Goal: Task Accomplishment & Management: Use online tool/utility

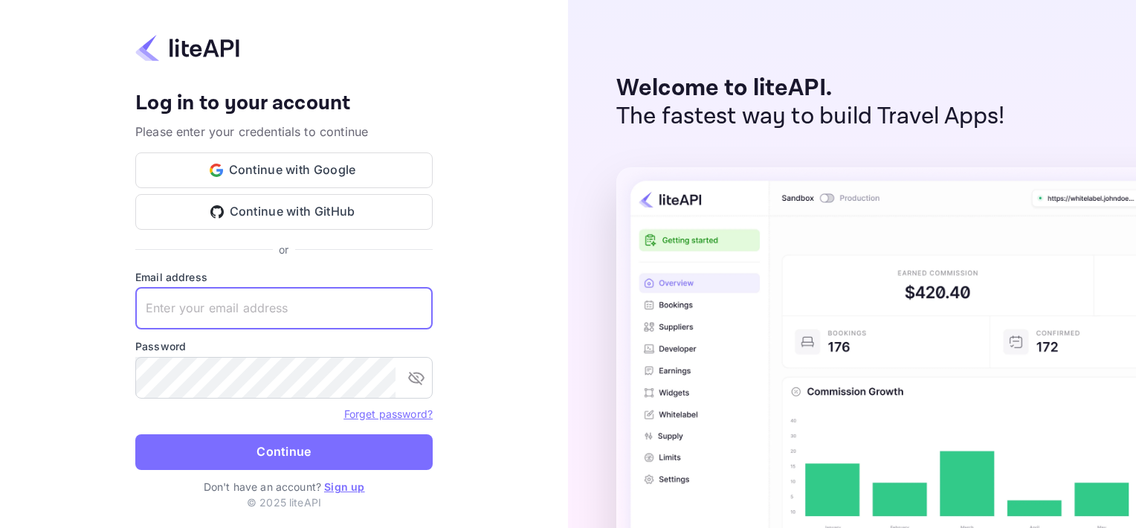
click at [204, 309] on input "text" at bounding box center [283, 309] width 297 height 42
type input "[EMAIL_ADDRESS][DOMAIN_NAME]"
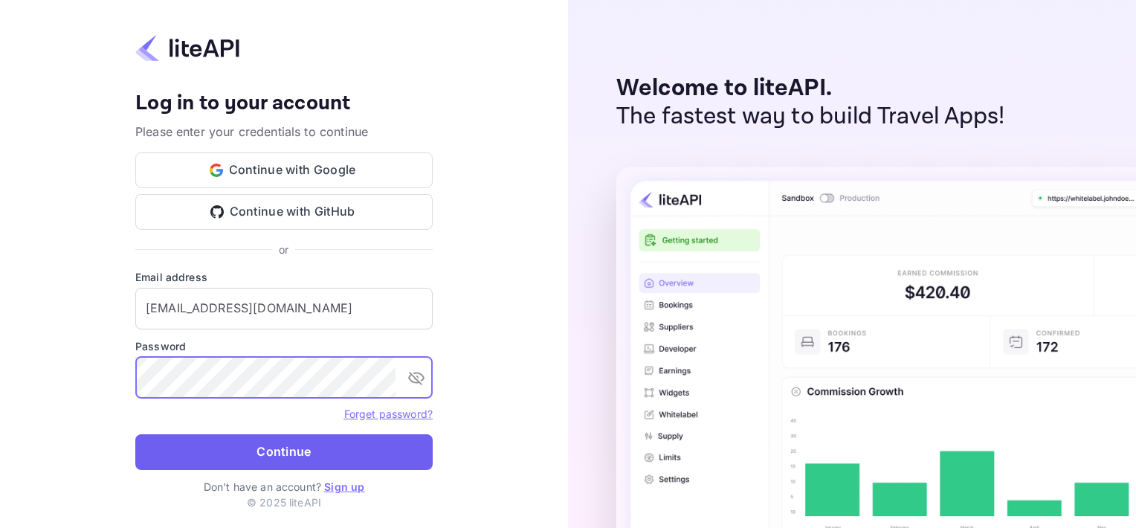
click at [333, 451] on button "Continue" at bounding box center [283, 452] width 297 height 36
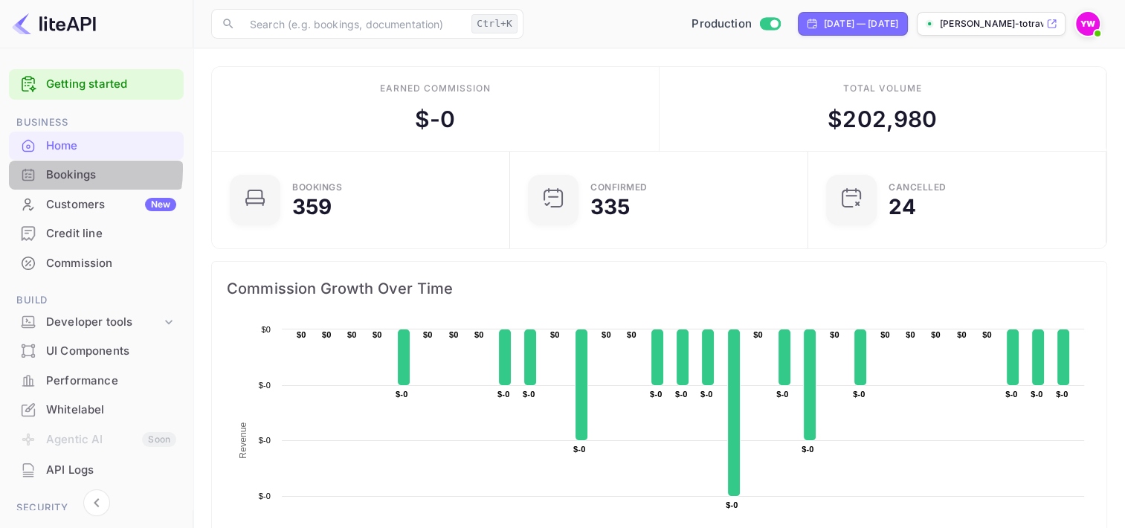
click at [56, 169] on div "Bookings" at bounding box center [111, 175] width 130 height 17
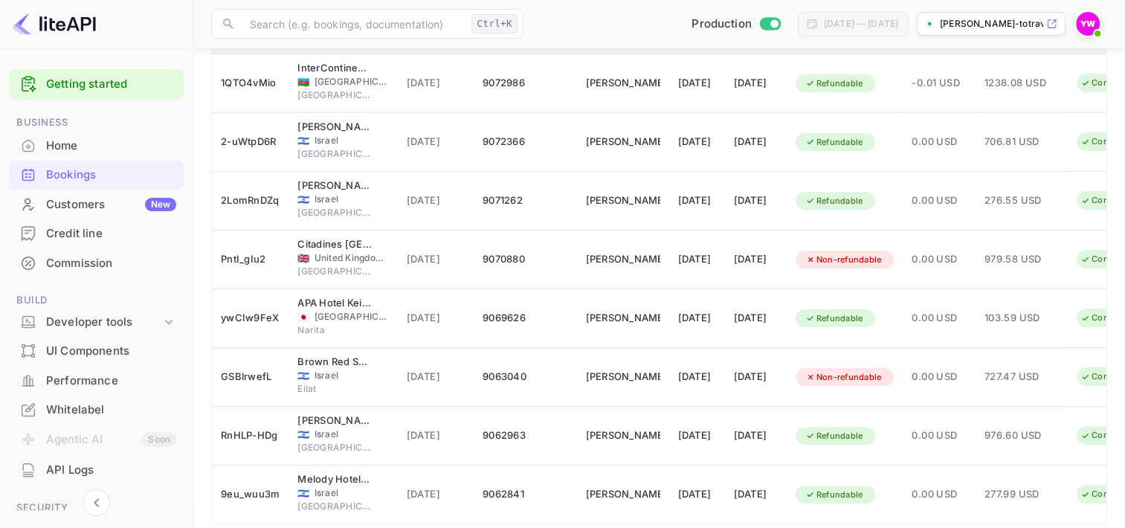
scroll to position [366, 0]
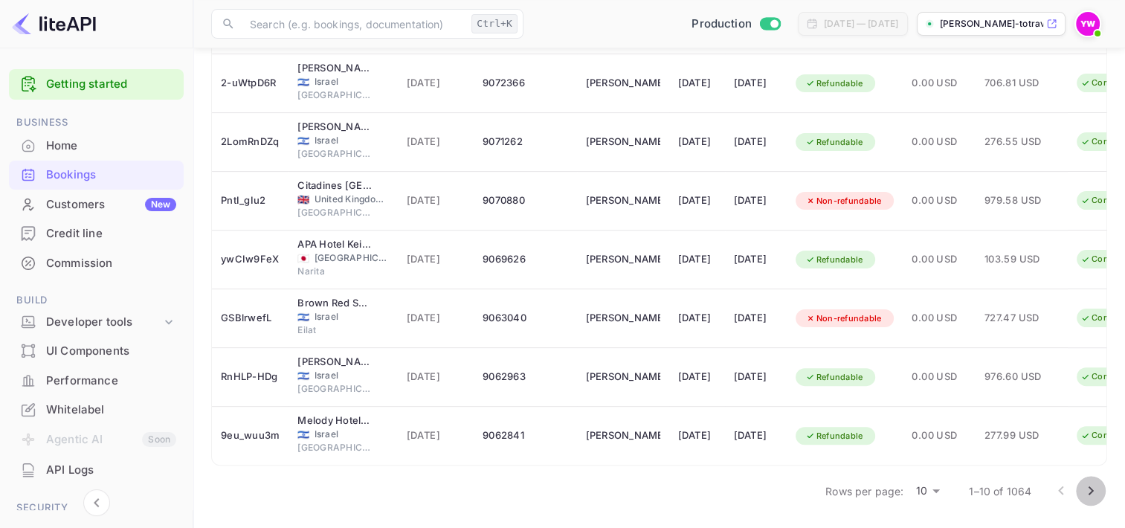
click at [1089, 491] on icon "Go to next page" at bounding box center [1091, 491] width 18 height 18
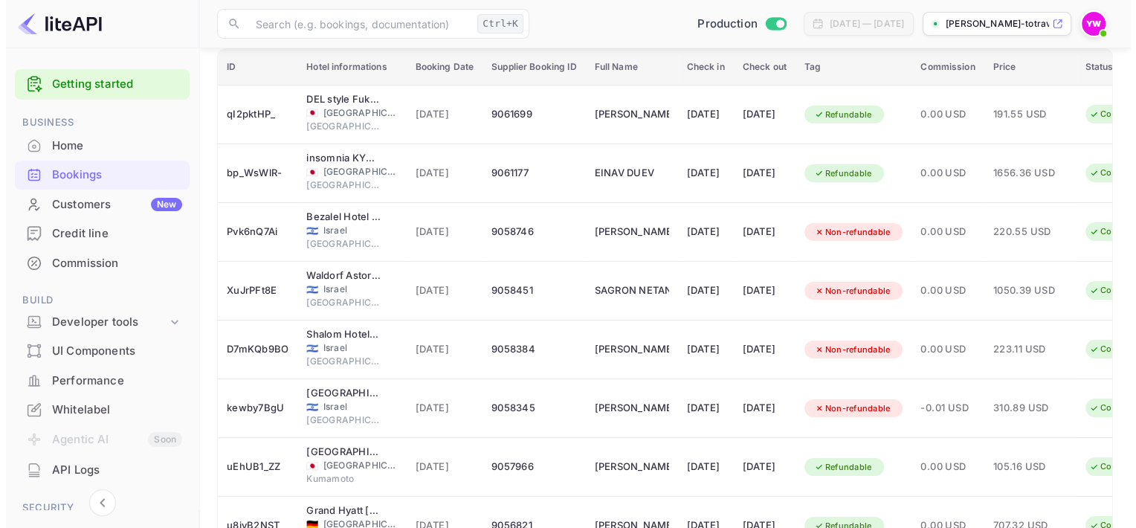
scroll to position [0, 0]
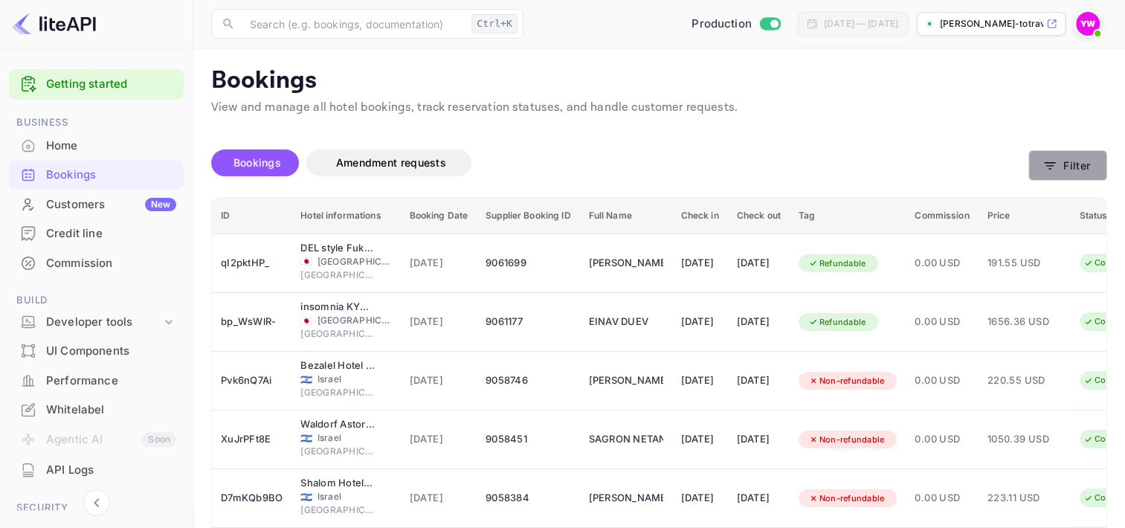
click at [1076, 162] on button "Filter" at bounding box center [1067, 165] width 79 height 30
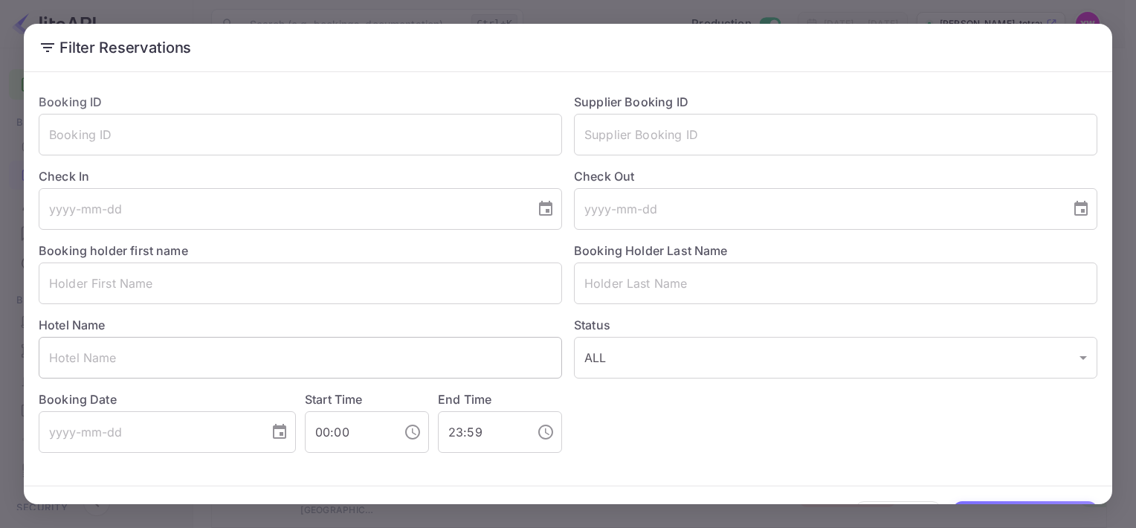
click at [137, 363] on input "text" at bounding box center [300, 358] width 523 height 42
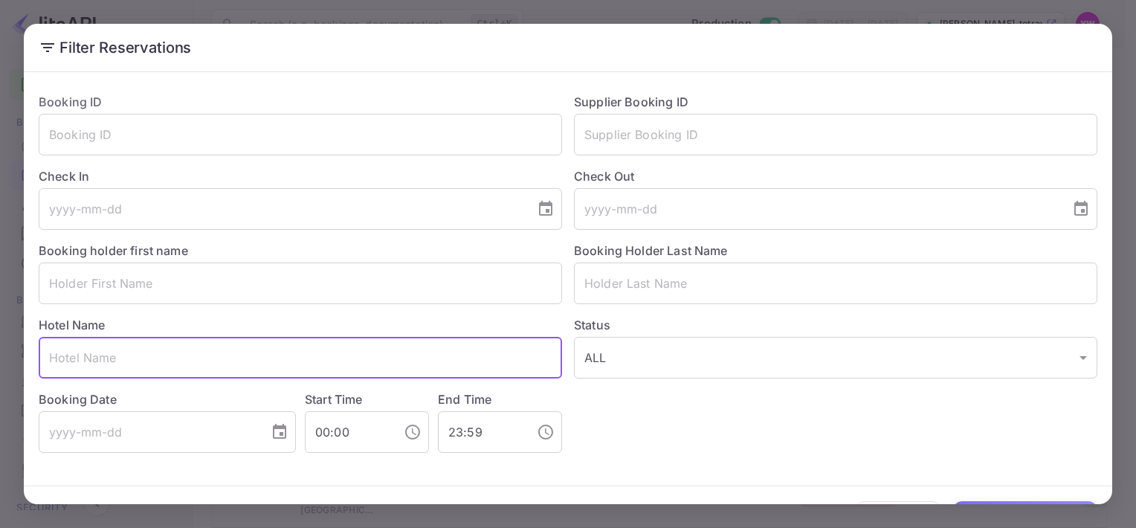
paste input "David InterContinental Tel Aviv (Tel Aviv, ישראל)"
type input "David InterContinental Tel Aviv (Tel Aviv, ישראל)"
click at [309, 288] on input "text" at bounding box center [300, 283] width 523 height 42
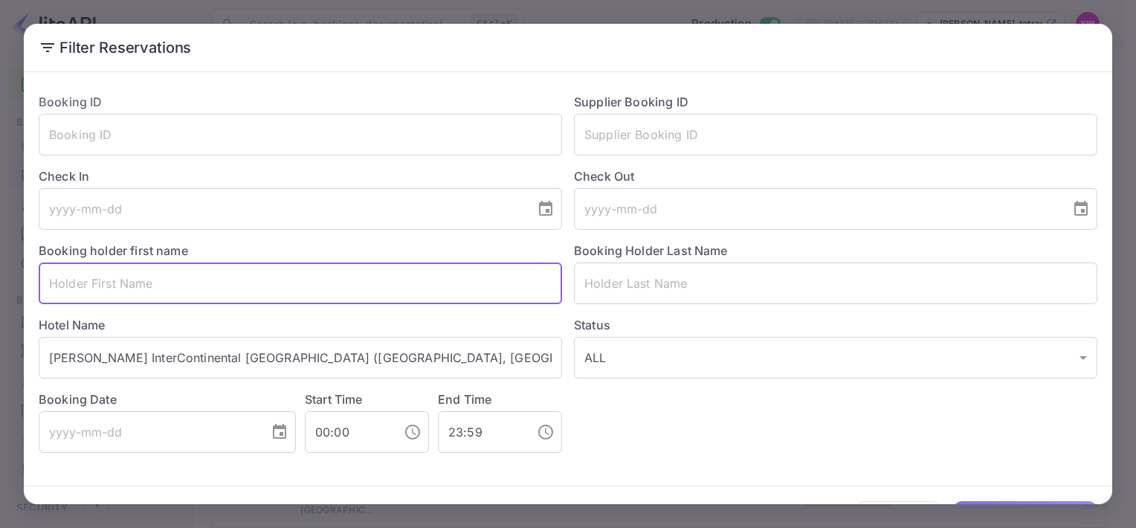
click at [106, 285] on input "text" at bounding box center [300, 283] width 523 height 42
click at [56, 288] on input "text" at bounding box center [300, 283] width 523 height 42
paste input "ERAN MAKHLUF"
drag, startPoint x: 88, startPoint y: 285, endPoint x: 147, endPoint y: 283, distance: 58.7
click at [147, 283] on input "ERAN MAKHLUF" at bounding box center [300, 283] width 523 height 42
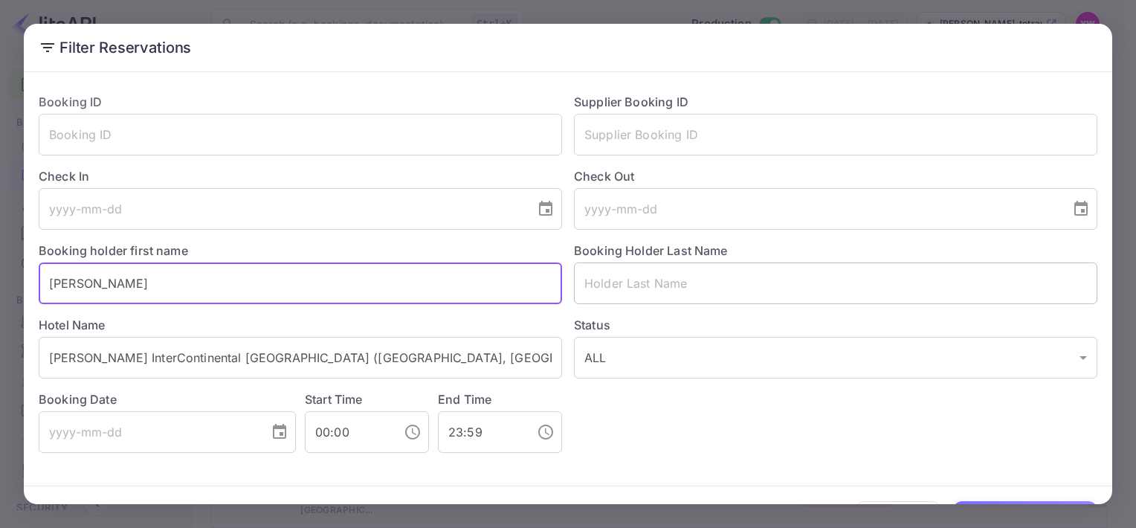
type input "ERAN MAKHLUF"
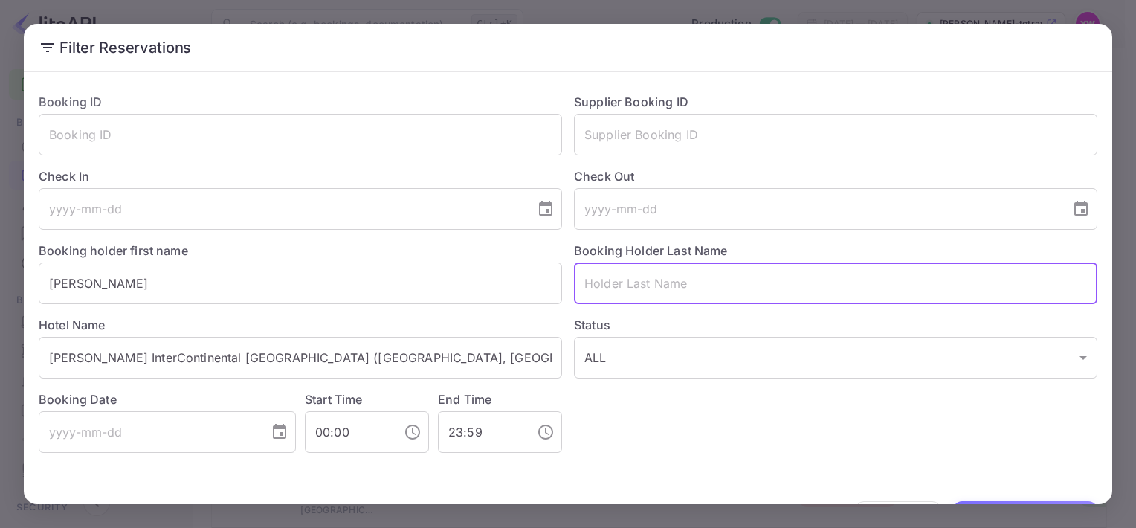
click at [600, 288] on input "text" at bounding box center [835, 283] width 523 height 42
paste input "MAKHLUF"
type input "MAKHLUF"
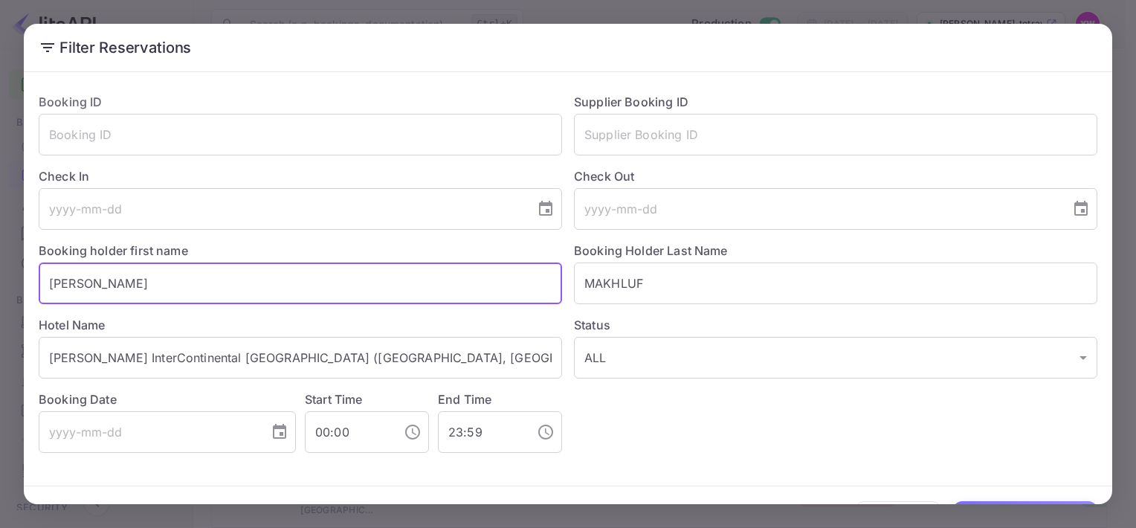
drag, startPoint x: 184, startPoint y: 279, endPoint x: 86, endPoint y: 285, distance: 98.3
click at [86, 285] on input "ERAN MAKHLUF" at bounding box center [300, 283] width 523 height 42
type input "ERAN"
click at [138, 285] on input "ERAN" at bounding box center [300, 283] width 523 height 42
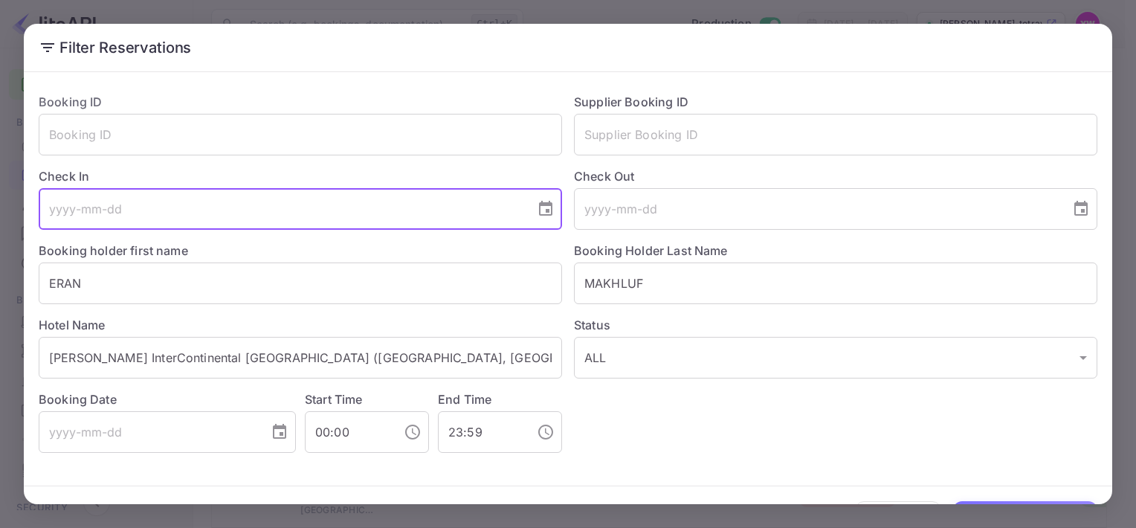
click at [101, 209] on input "tel" at bounding box center [282, 209] width 486 height 42
type input "2025-08-28"
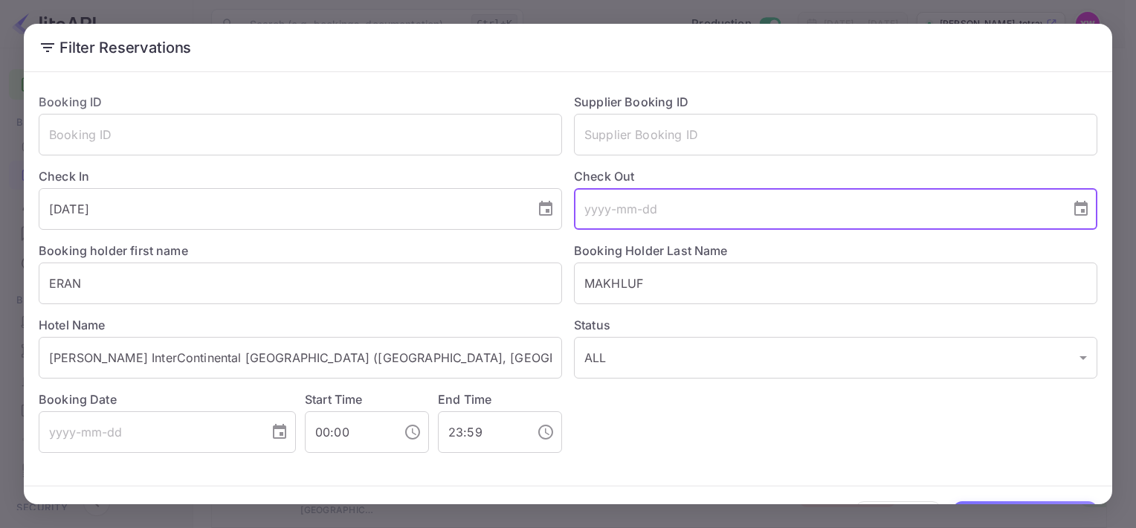
click at [679, 216] on input "tel" at bounding box center [817, 209] width 486 height 42
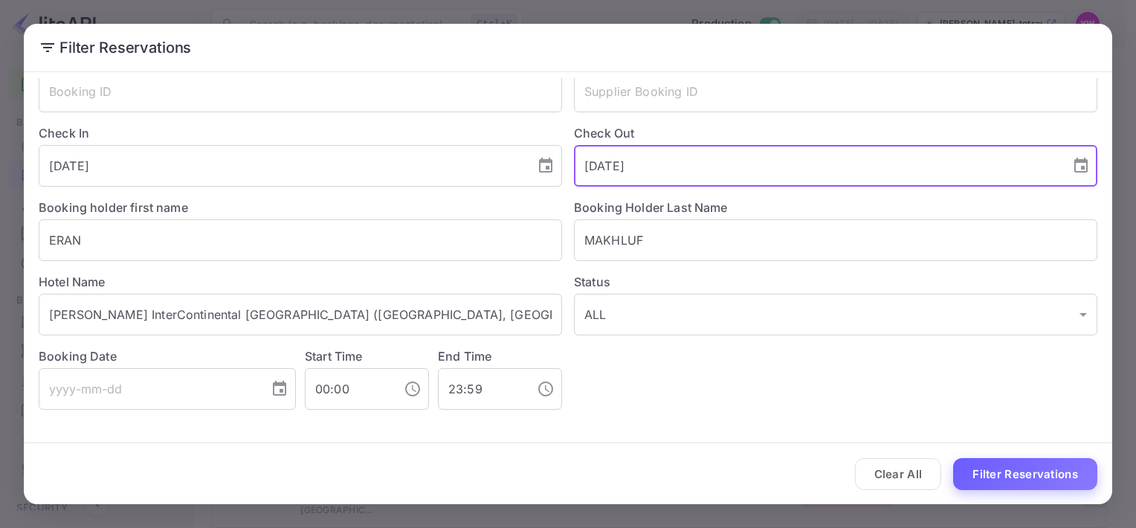
type input "2025-08-29"
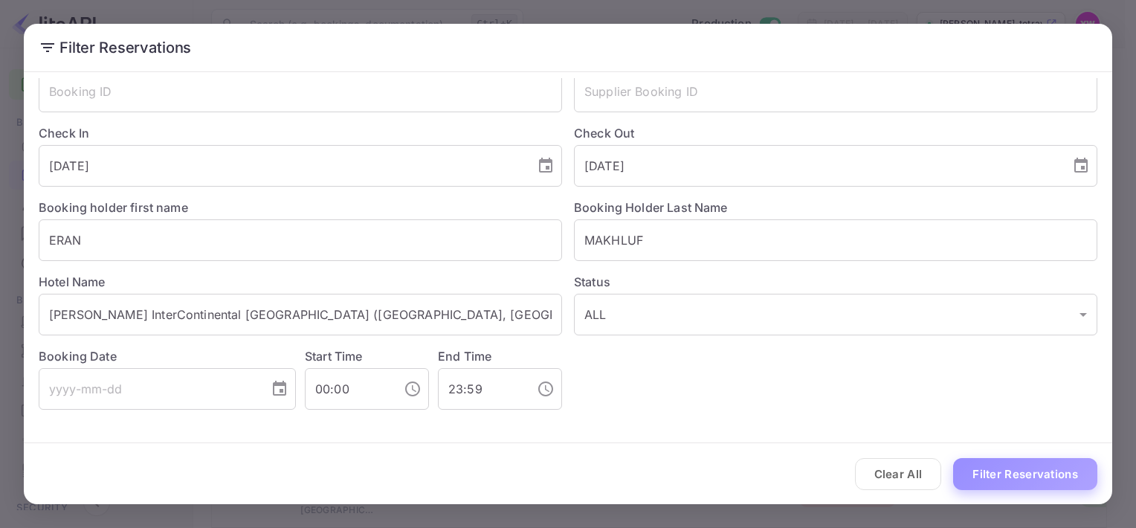
click at [978, 474] on button "Filter Reservations" at bounding box center [1025, 474] width 144 height 32
drag, startPoint x: 526, startPoint y: 494, endPoint x: 687, endPoint y: 505, distance: 160.9
click at [687, 505] on div "Filter Reservations Booking ID ​ Supplier Booking ID ​ Check In 2025-08-28 ​ Ch…" at bounding box center [568, 264] width 1136 height 528
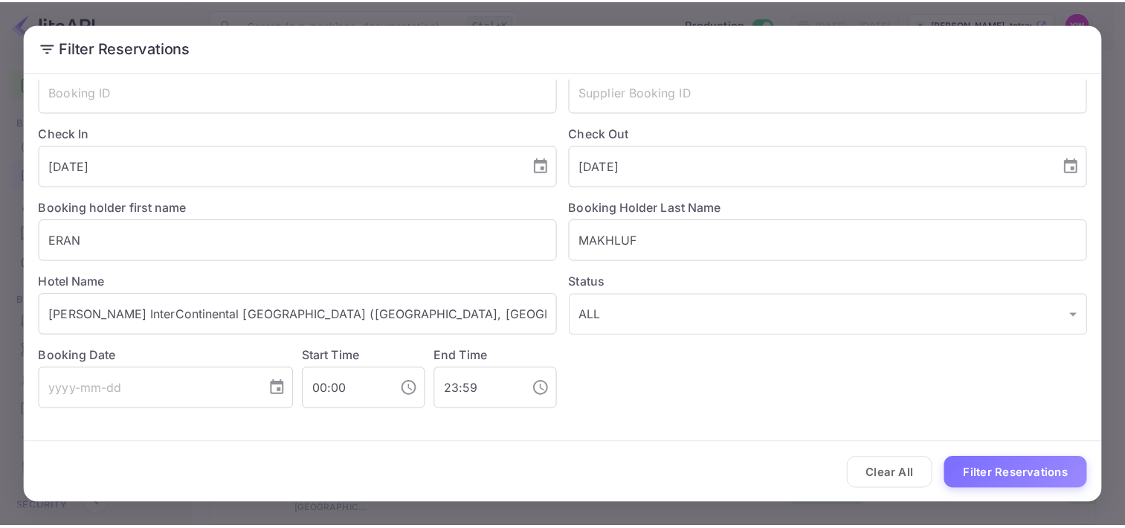
scroll to position [0, 0]
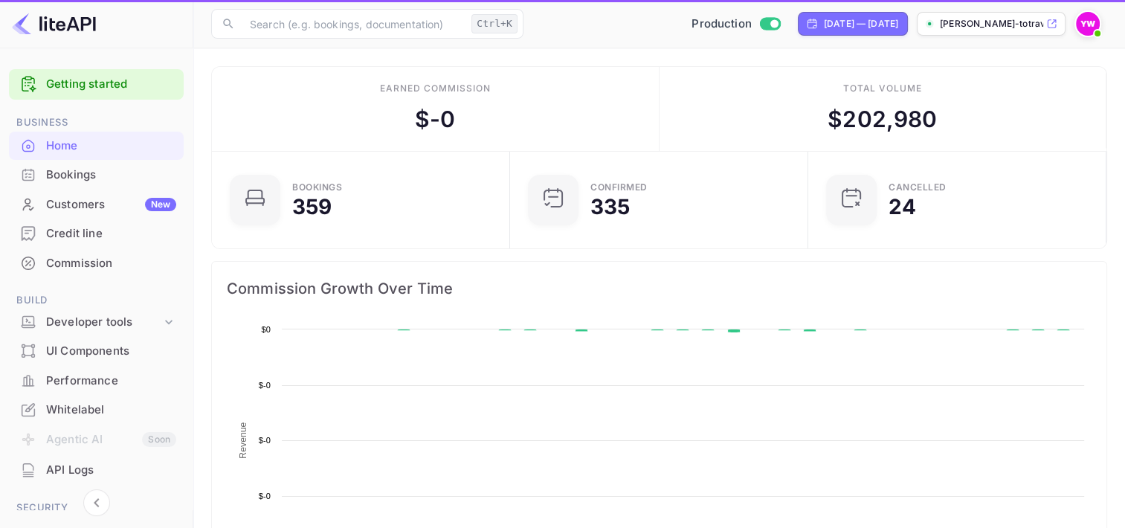
scroll to position [230, 277]
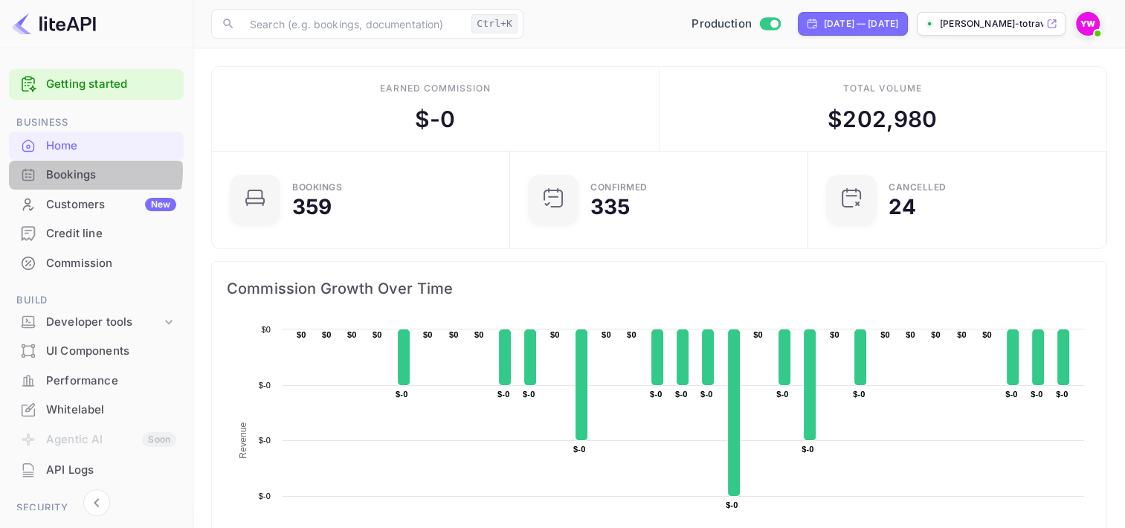
click at [70, 170] on div "Bookings" at bounding box center [111, 175] width 130 height 17
